Goal: Task Accomplishment & Management: Use online tool/utility

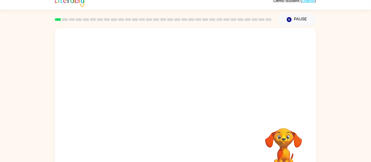
scroll to position [4, 0]
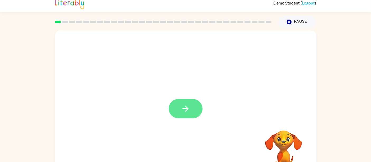
click at [179, 109] on button "button" at bounding box center [186, 108] width 34 height 19
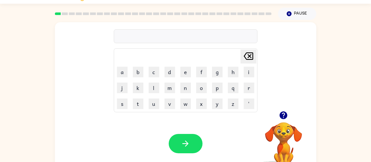
scroll to position [13, 0]
click at [282, 114] on icon "button" at bounding box center [284, 115] width 8 height 8
click at [218, 71] on button "g" at bounding box center [217, 72] width 11 height 11
click at [122, 70] on button "a" at bounding box center [122, 72] width 11 height 11
click at [217, 87] on button "p" at bounding box center [217, 87] width 11 height 11
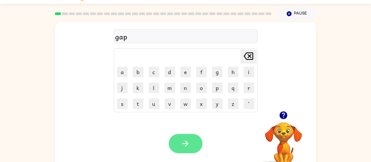
click at [187, 140] on icon "button" at bounding box center [185, 143] width 9 height 9
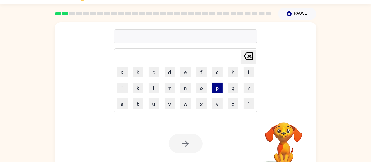
click at [219, 86] on button "p" at bounding box center [217, 87] width 11 height 11
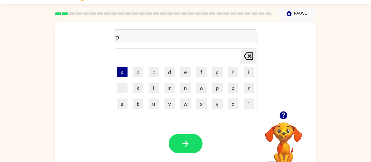
click at [124, 69] on button "a" at bounding box center [122, 72] width 11 height 11
click at [185, 101] on button "w" at bounding box center [185, 103] width 11 height 11
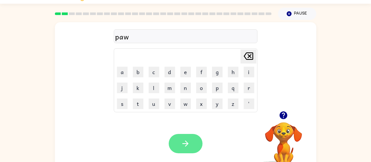
click at [188, 144] on icon "button" at bounding box center [185, 143] width 9 height 9
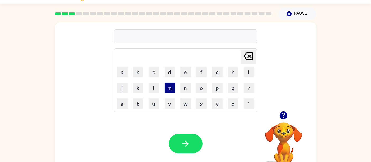
click at [172, 88] on button "m" at bounding box center [170, 87] width 11 height 11
click at [157, 102] on button "u" at bounding box center [154, 103] width 11 height 11
click at [174, 74] on button "d" at bounding box center [170, 72] width 11 height 11
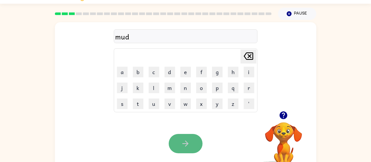
click at [190, 147] on icon "button" at bounding box center [185, 143] width 9 height 9
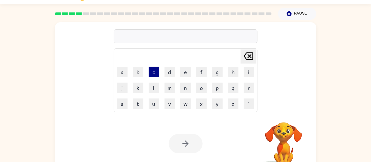
click at [153, 71] on button "c" at bounding box center [154, 72] width 11 height 11
click at [249, 90] on button "r" at bounding box center [249, 87] width 11 height 11
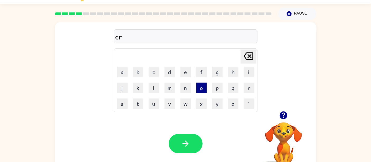
click at [202, 90] on button "o" at bounding box center [201, 87] width 11 height 11
click at [218, 89] on button "p" at bounding box center [217, 87] width 11 height 11
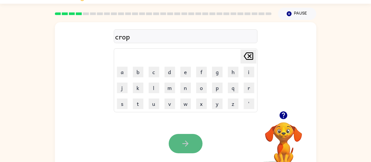
click at [185, 144] on icon "button" at bounding box center [185, 143] width 9 height 9
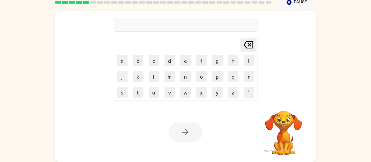
scroll to position [0, 0]
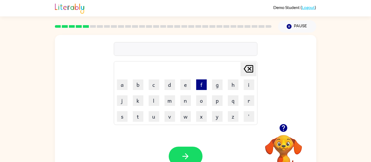
click at [203, 84] on button "f" at bounding box center [201, 84] width 11 height 11
click at [154, 98] on button "l" at bounding box center [154, 100] width 11 height 11
click at [250, 83] on button "i" at bounding box center [249, 84] width 11 height 11
click at [152, 85] on button "c" at bounding box center [154, 84] width 11 height 11
click at [140, 102] on button "k" at bounding box center [138, 100] width 11 height 11
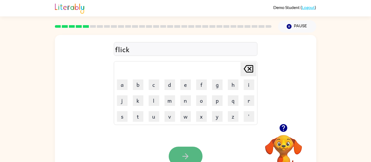
click at [191, 152] on button "button" at bounding box center [186, 155] width 34 height 19
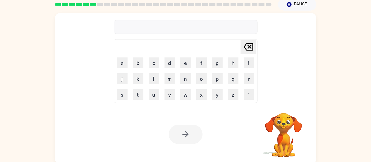
scroll to position [24, 0]
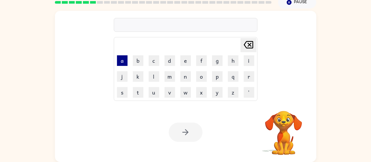
click at [121, 57] on button "a" at bounding box center [122, 60] width 11 height 11
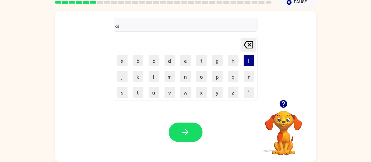
click at [246, 58] on button "i" at bounding box center [249, 60] width 11 height 11
click at [172, 77] on button "m" at bounding box center [170, 76] width 11 height 11
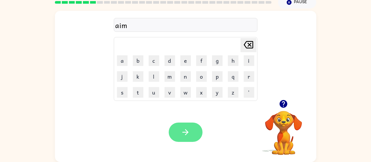
click at [183, 134] on icon "button" at bounding box center [185, 131] width 9 height 9
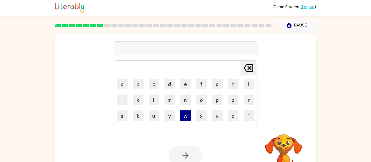
scroll to position [0, 0]
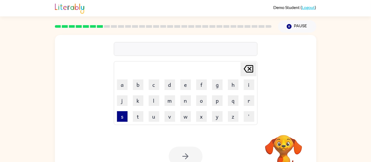
click at [124, 116] on button "s" at bounding box center [122, 116] width 11 height 11
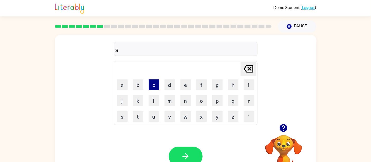
click at [154, 85] on button "c" at bounding box center [154, 84] width 11 height 11
click at [154, 96] on button "l" at bounding box center [154, 100] width 11 height 11
click at [172, 83] on button "d" at bounding box center [170, 84] width 11 height 11
click at [249, 69] on icon at bounding box center [249, 68] width 10 height 7
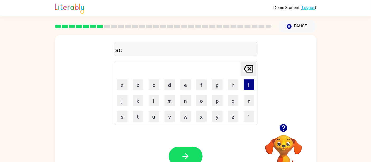
click at [251, 85] on button "i" at bounding box center [249, 84] width 11 height 11
click at [138, 85] on button "b" at bounding box center [138, 84] width 11 height 11
click at [152, 100] on button "l" at bounding box center [154, 100] width 11 height 11
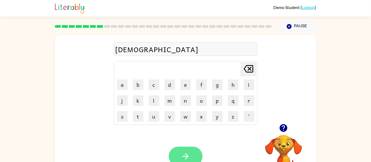
click at [190, 153] on icon "button" at bounding box center [185, 155] width 9 height 9
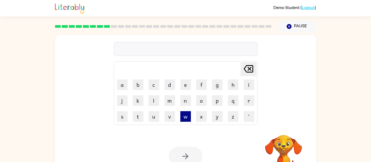
click at [186, 119] on button "w" at bounding box center [185, 116] width 11 height 11
click at [249, 84] on button "i" at bounding box center [249, 84] width 11 height 11
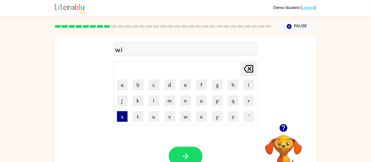
click at [124, 117] on button "s" at bounding box center [122, 116] width 11 height 11
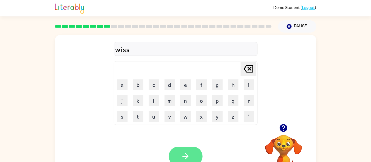
click at [184, 158] on icon "button" at bounding box center [185, 155] width 9 height 9
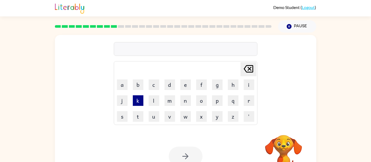
click at [140, 101] on button "k" at bounding box center [138, 100] width 11 height 11
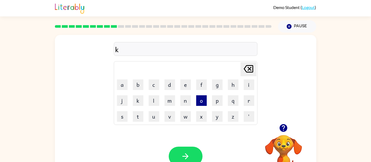
click at [202, 103] on button "o" at bounding box center [201, 100] width 11 height 11
click at [157, 101] on button "l" at bounding box center [154, 100] width 11 height 11
click at [189, 83] on button "e" at bounding box center [185, 84] width 11 height 11
click at [195, 146] on div "Your browser must support playing .mp4 files to use Literably. Please try using…" at bounding box center [185, 155] width 261 height 59
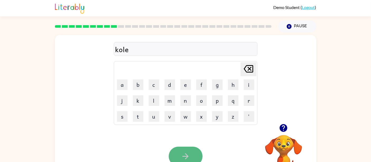
click at [192, 154] on button "button" at bounding box center [186, 155] width 34 height 19
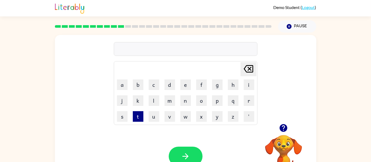
click at [138, 116] on button "t" at bounding box center [138, 116] width 11 height 11
click at [247, 87] on button "i" at bounding box center [249, 84] width 11 height 11
click at [187, 102] on button "n" at bounding box center [185, 100] width 11 height 11
click at [216, 82] on button "g" at bounding box center [217, 84] width 11 height 11
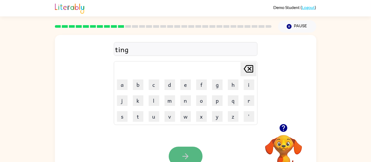
click at [176, 153] on button "button" at bounding box center [186, 155] width 34 height 19
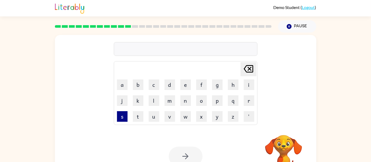
click at [123, 116] on button "s" at bounding box center [122, 116] width 11 height 11
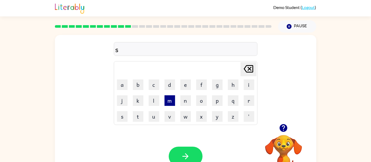
click at [170, 104] on button "m" at bounding box center [170, 100] width 11 height 11
click at [196, 99] on button "o" at bounding box center [201, 100] width 11 height 11
click at [139, 101] on button "k" at bounding box center [138, 100] width 11 height 11
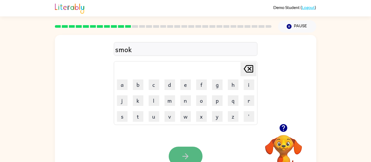
click at [193, 154] on button "button" at bounding box center [186, 155] width 34 height 19
click at [188, 150] on button "button" at bounding box center [186, 155] width 34 height 19
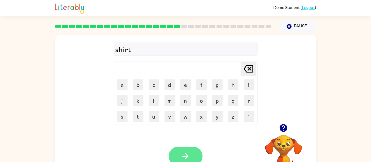
click at [179, 150] on button "button" at bounding box center [186, 155] width 34 height 19
click at [187, 152] on icon "button" at bounding box center [185, 155] width 9 height 9
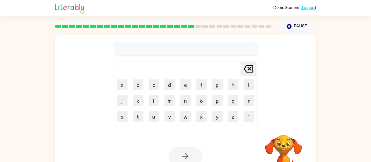
click at [180, 53] on div at bounding box center [186, 49] width 144 height 14
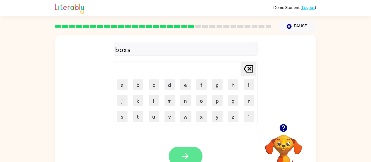
click at [183, 152] on icon "button" at bounding box center [185, 155] width 9 height 9
click at [189, 155] on icon "button" at bounding box center [185, 155] width 9 height 9
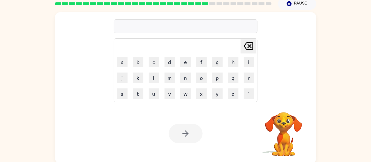
scroll to position [24, 0]
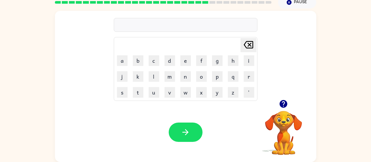
click at [161, 24] on div at bounding box center [186, 25] width 144 height 14
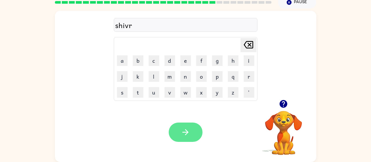
click at [187, 132] on icon "button" at bounding box center [185, 132] width 6 height 6
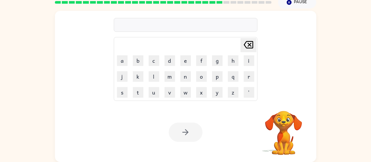
click at [146, 26] on div at bounding box center [186, 25] width 144 height 14
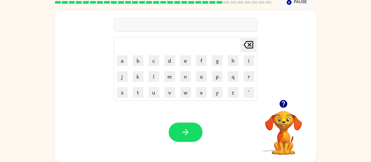
click at [146, 26] on div at bounding box center [186, 25] width 144 height 14
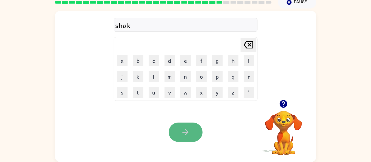
click at [181, 130] on icon "button" at bounding box center [185, 131] width 9 height 9
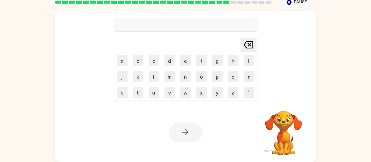
click at [160, 111] on div "Your browser must support playing .mp4 files to use Literably. Please try using…" at bounding box center [185, 131] width 261 height 59
click at [135, 23] on div at bounding box center [186, 25] width 144 height 14
click at [147, 22] on div at bounding box center [186, 25] width 144 height 14
click at [142, 25] on div at bounding box center [186, 25] width 144 height 14
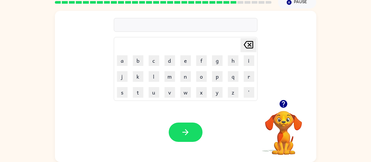
click at [142, 25] on div at bounding box center [186, 25] width 144 height 14
click at [180, 129] on button "button" at bounding box center [186, 131] width 34 height 19
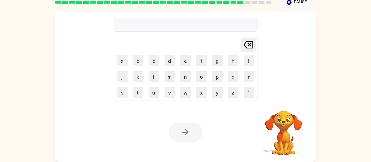
click at [152, 27] on div at bounding box center [186, 25] width 144 height 14
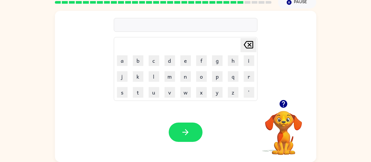
click at [152, 27] on div at bounding box center [186, 25] width 144 height 14
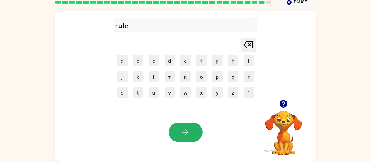
click at [186, 131] on icon "button" at bounding box center [185, 131] width 9 height 9
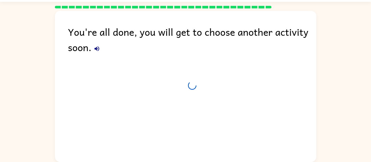
scroll to position [14, 0]
